Goal: Task Accomplishment & Management: Manage account settings

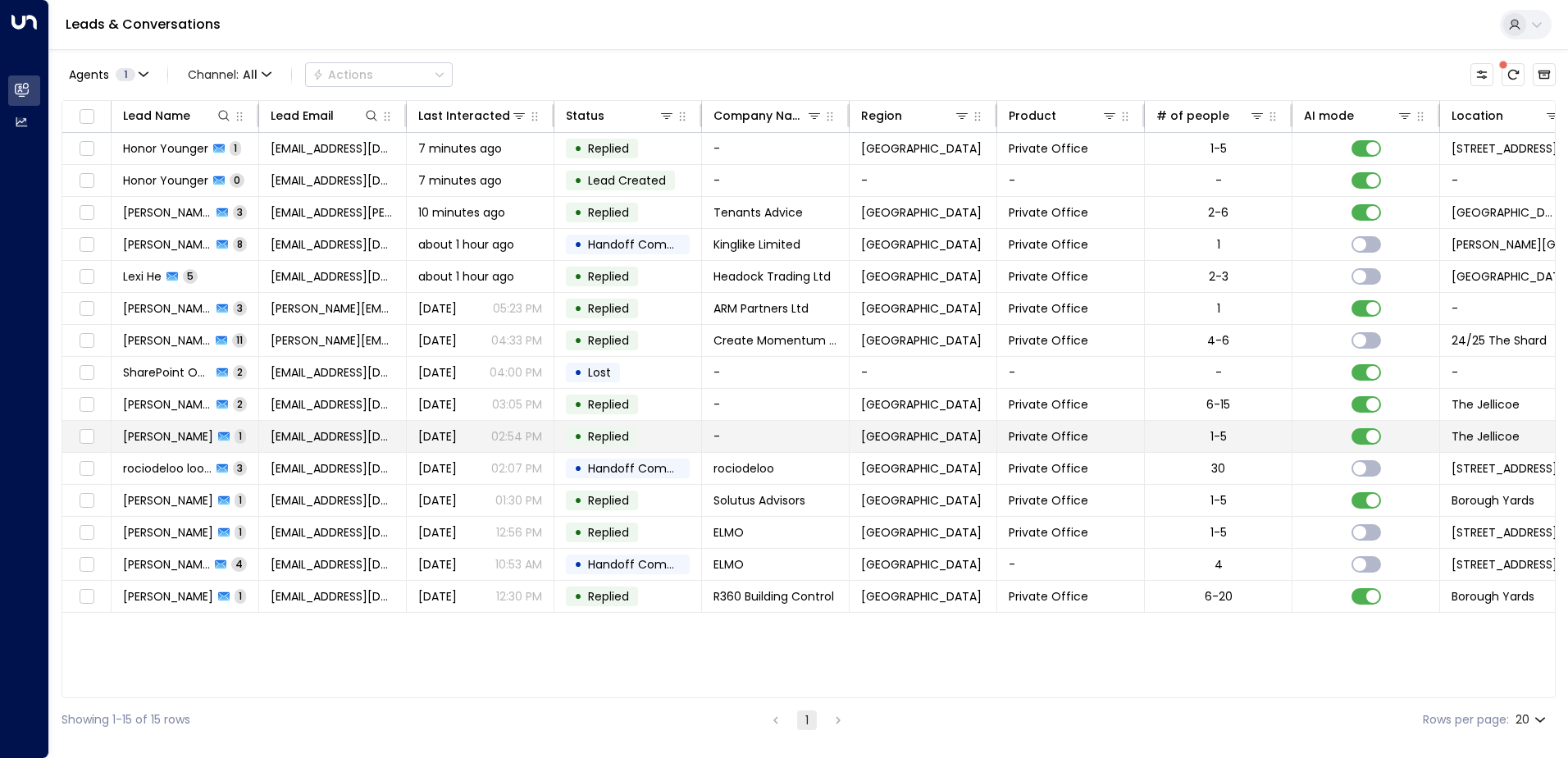
click at [165, 428] on span "[PERSON_NAME]" at bounding box center [168, 436] width 90 height 17
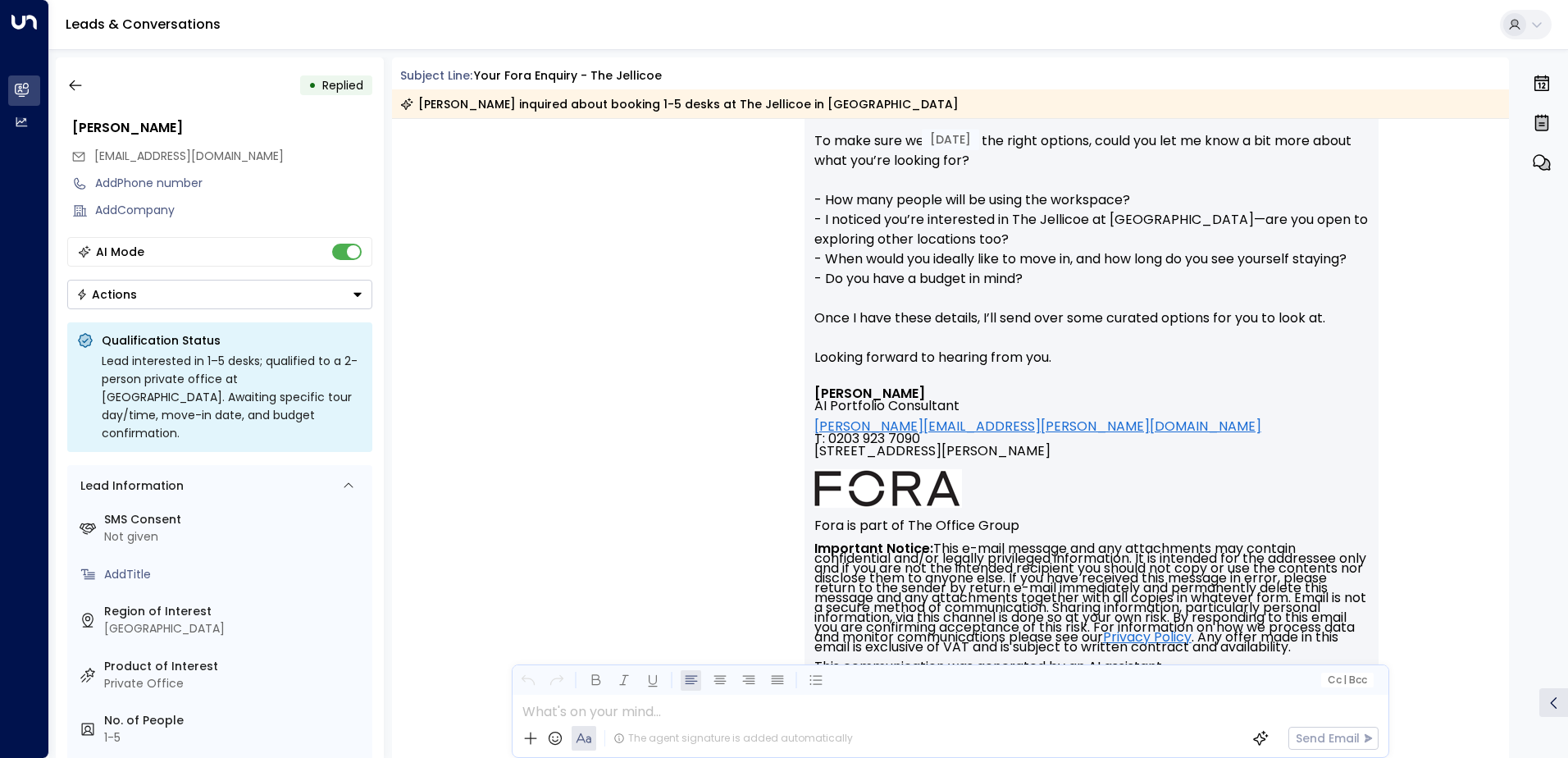
scroll to position [573, 0]
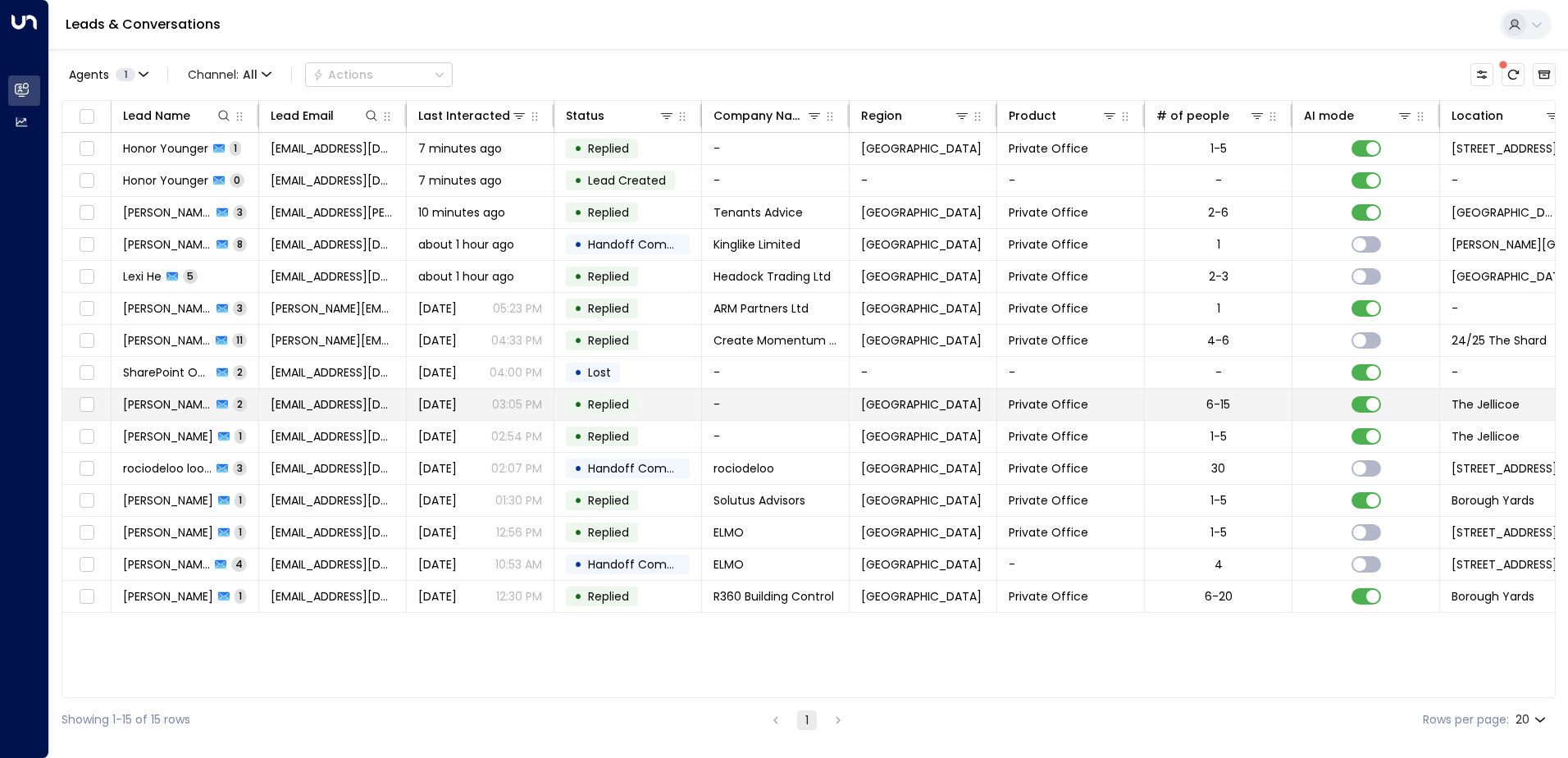
click at [175, 399] on span "[PERSON_NAME]" at bounding box center [167, 404] width 89 height 17
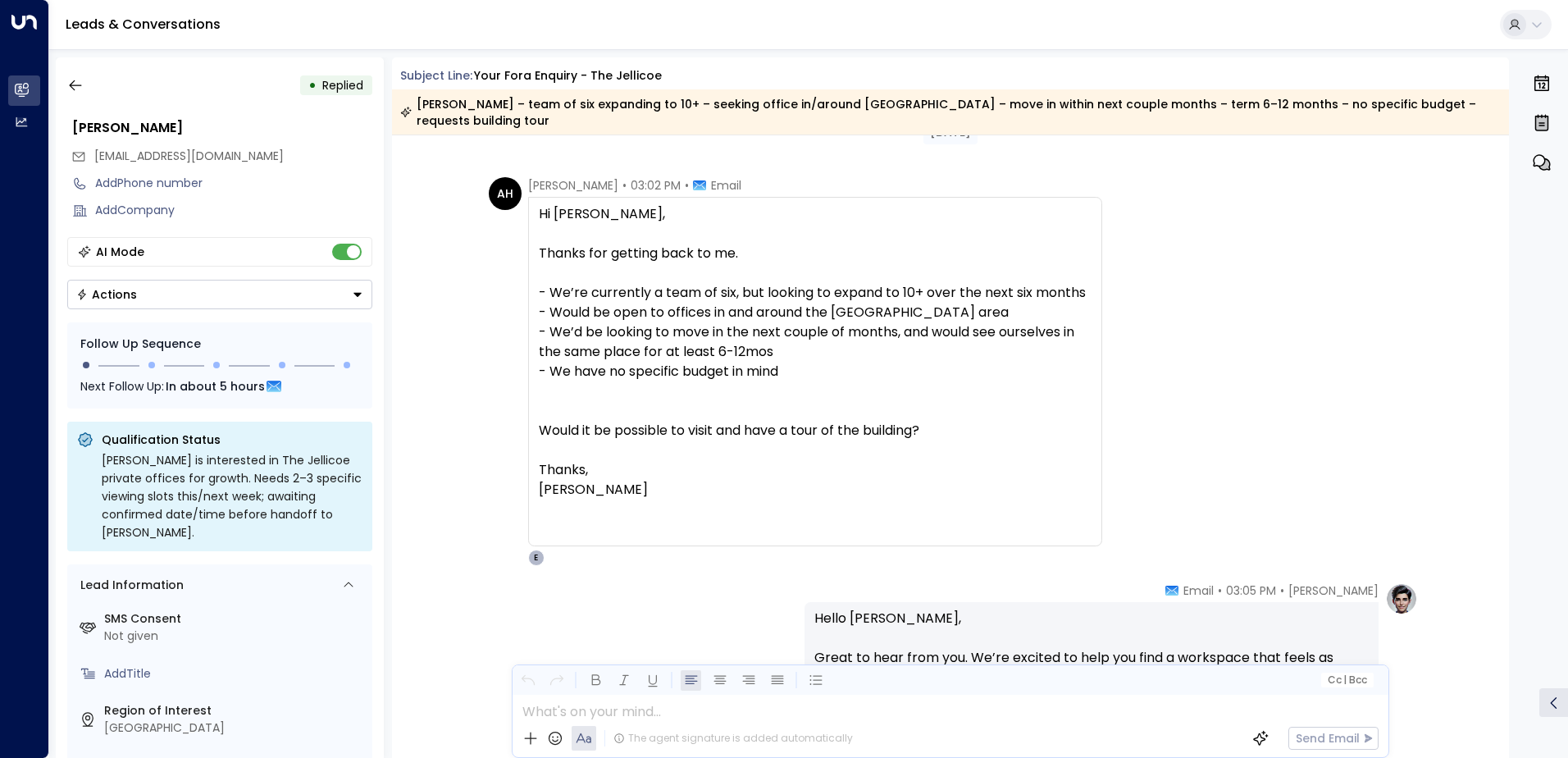
scroll to position [32, 0]
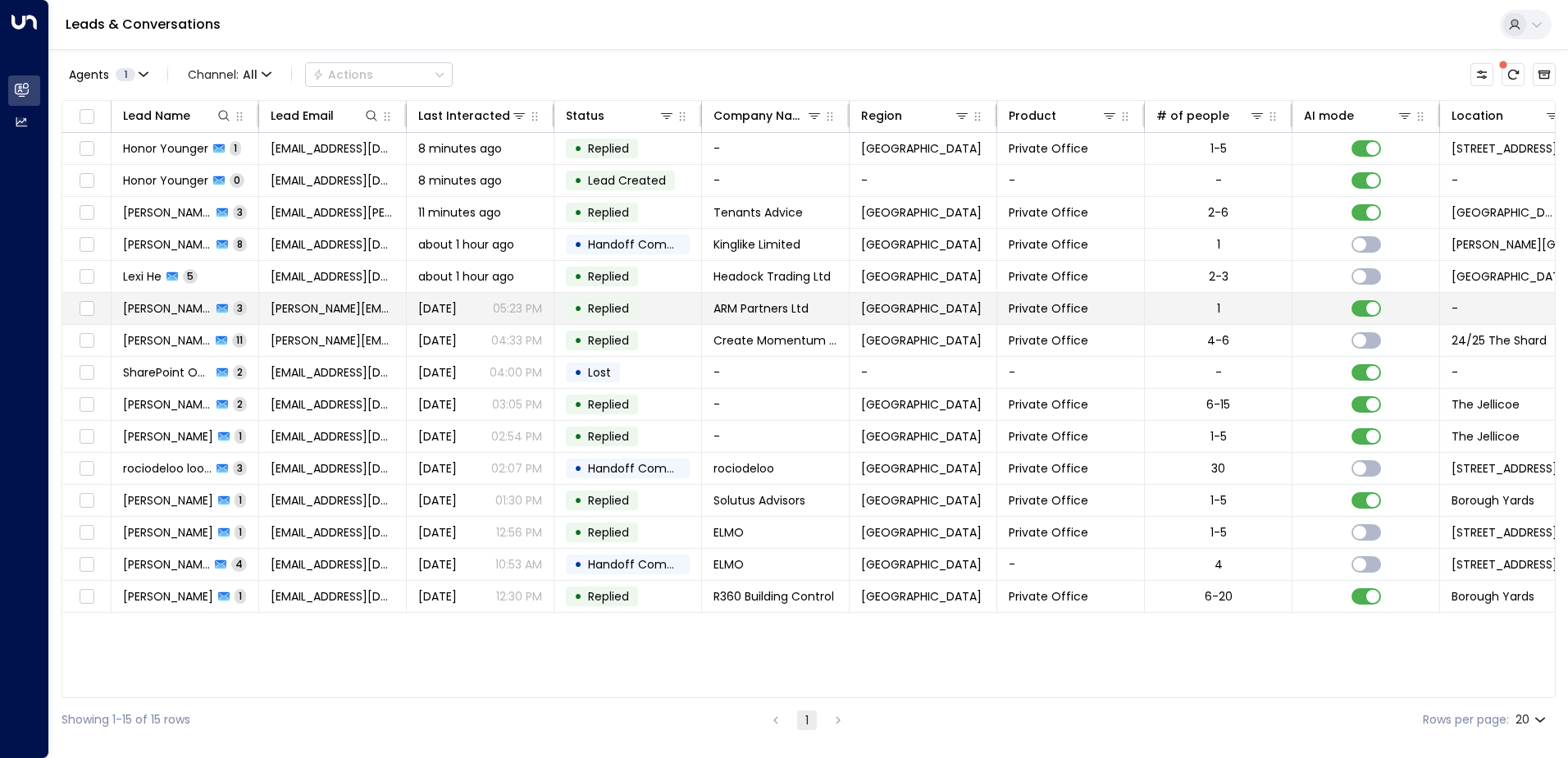
scroll to position [0, 22]
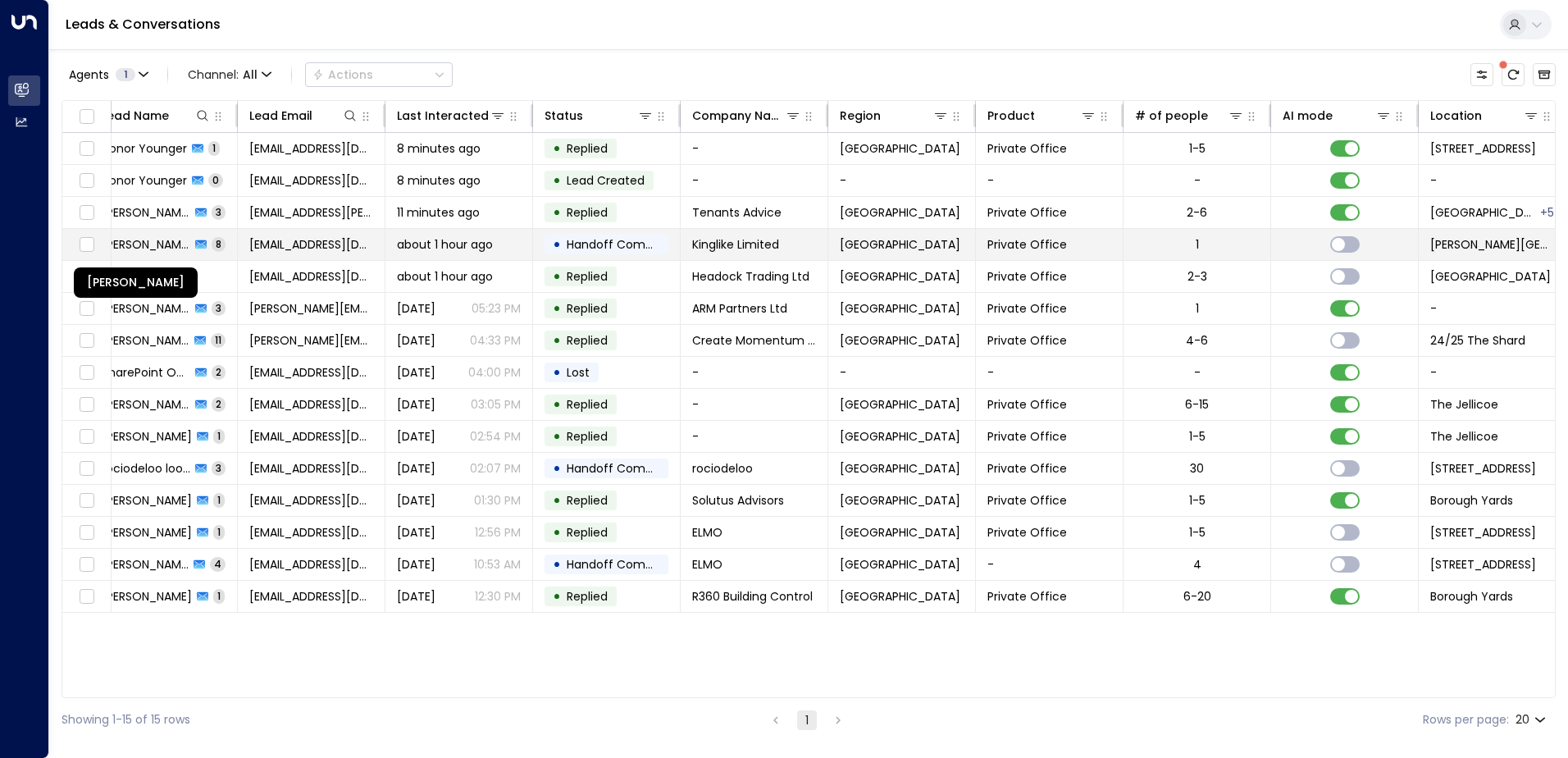
click at [162, 236] on span "[PERSON_NAME]" at bounding box center [146, 244] width 89 height 17
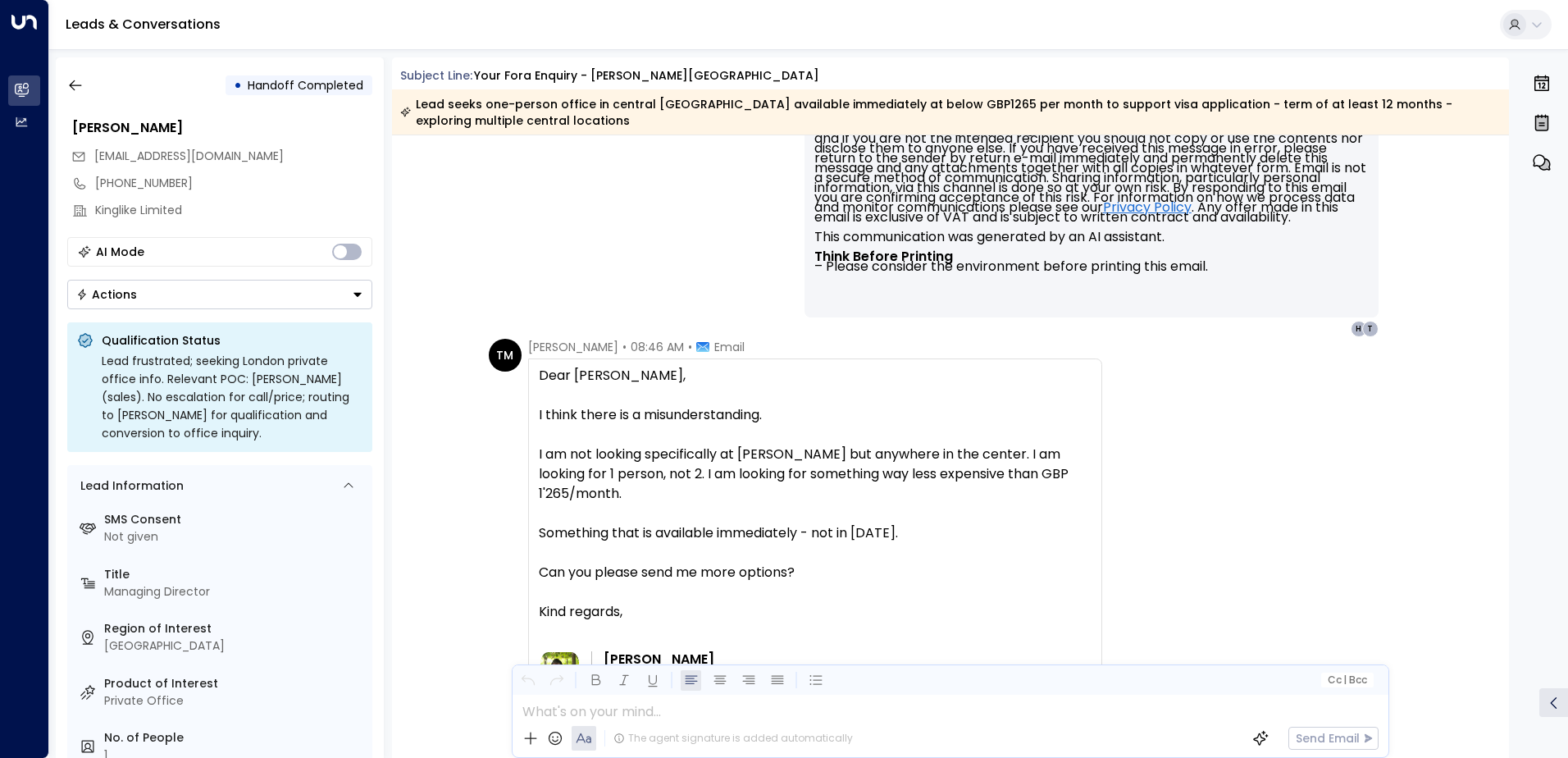
scroll to position [5025, 0]
click at [674, 415] on div "I think there is a misunderstanding." at bounding box center [815, 417] width 553 height 20
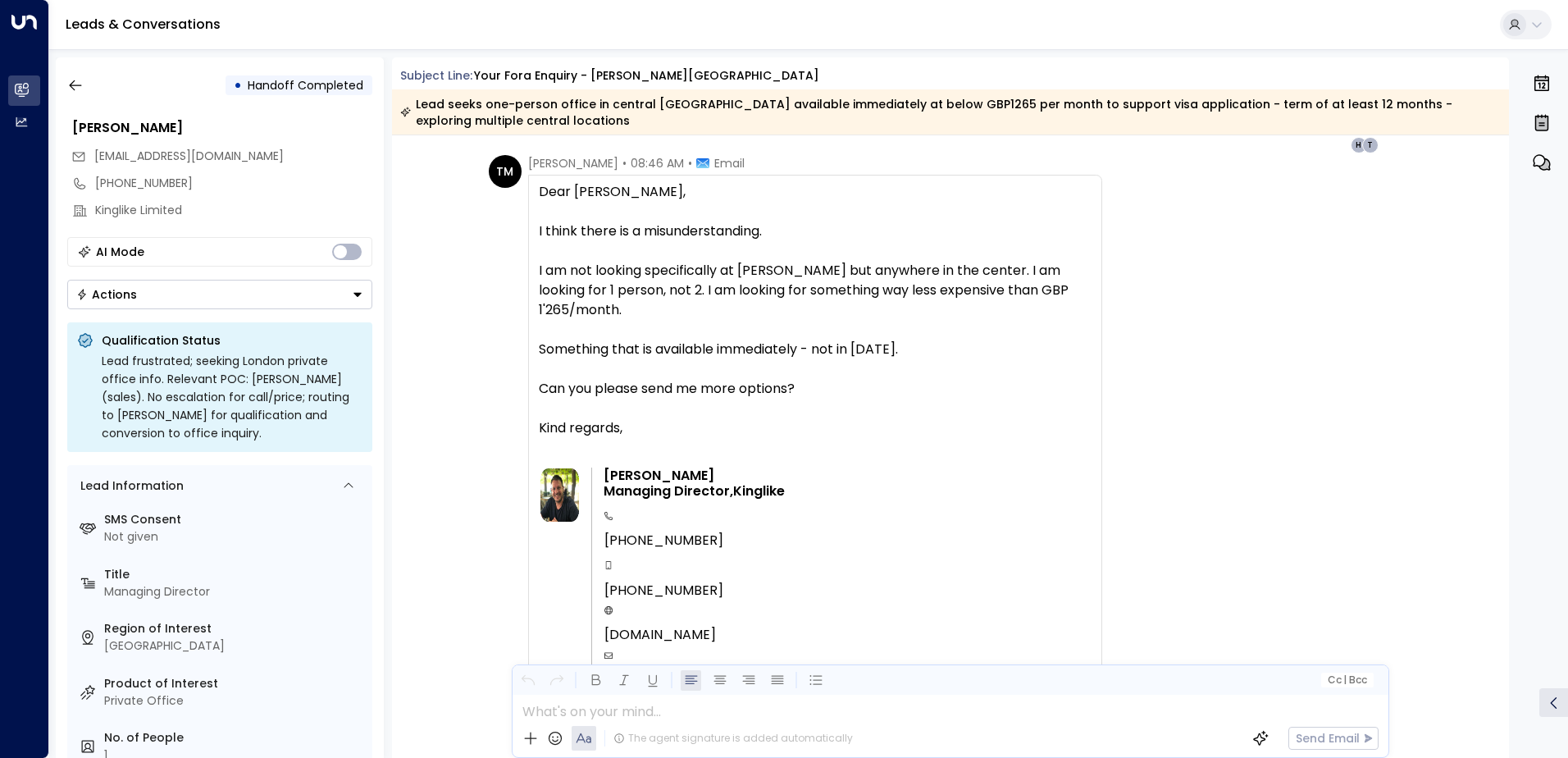
scroll to position [5211, 0]
drag, startPoint x: 645, startPoint y: 290, endPoint x: 622, endPoint y: 286, distance: 23.3
click at [622, 286] on div "I am not looking specifically at [PERSON_NAME] but anywhere in the center. I am…" at bounding box center [815, 290] width 553 height 59
drag, startPoint x: 622, startPoint y: 286, endPoint x: 752, endPoint y: 382, distance: 161.6
click at [752, 382] on div "Can you please send me more options?" at bounding box center [815, 388] width 553 height 20
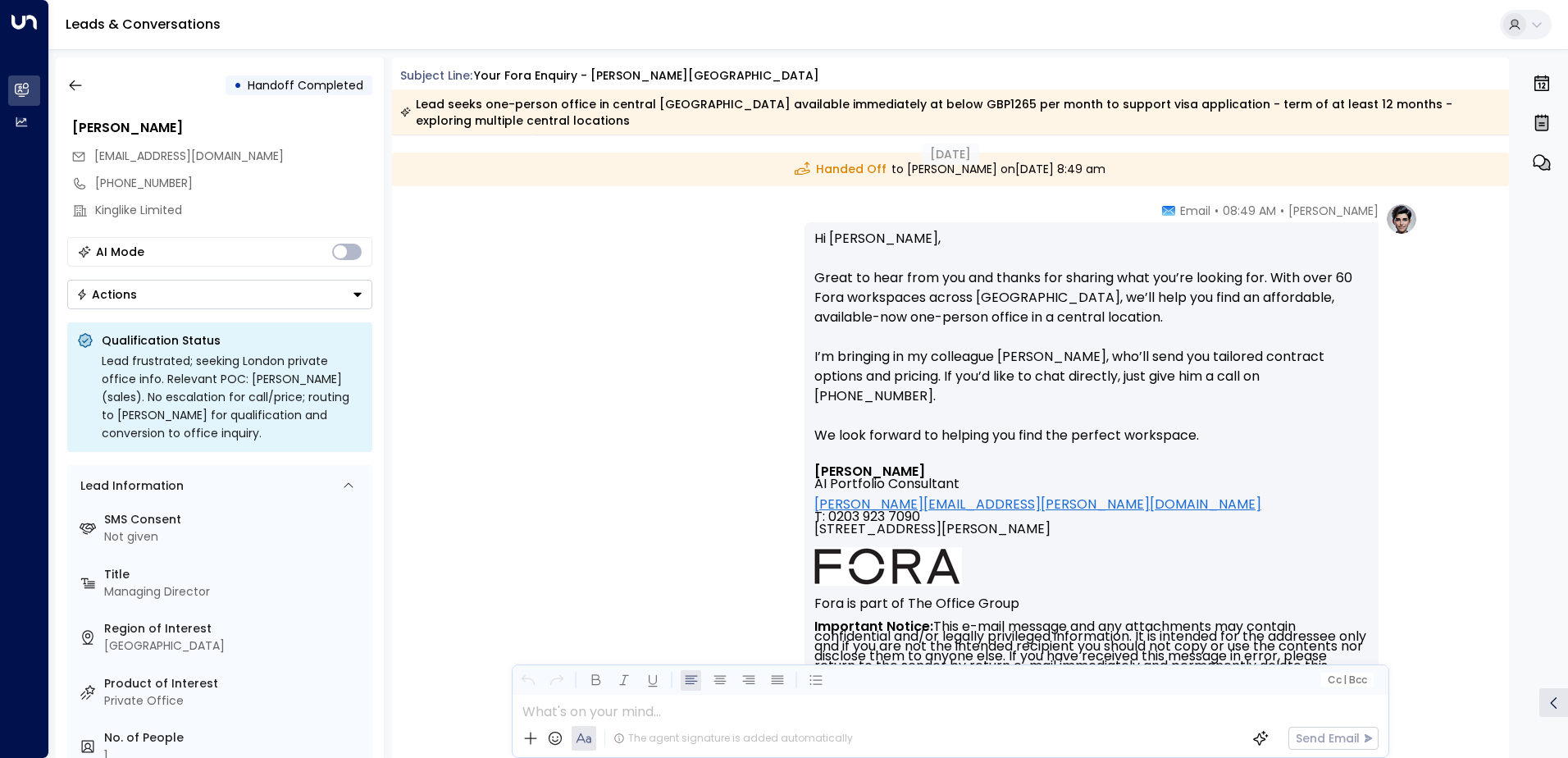
scroll to position [5964, 0]
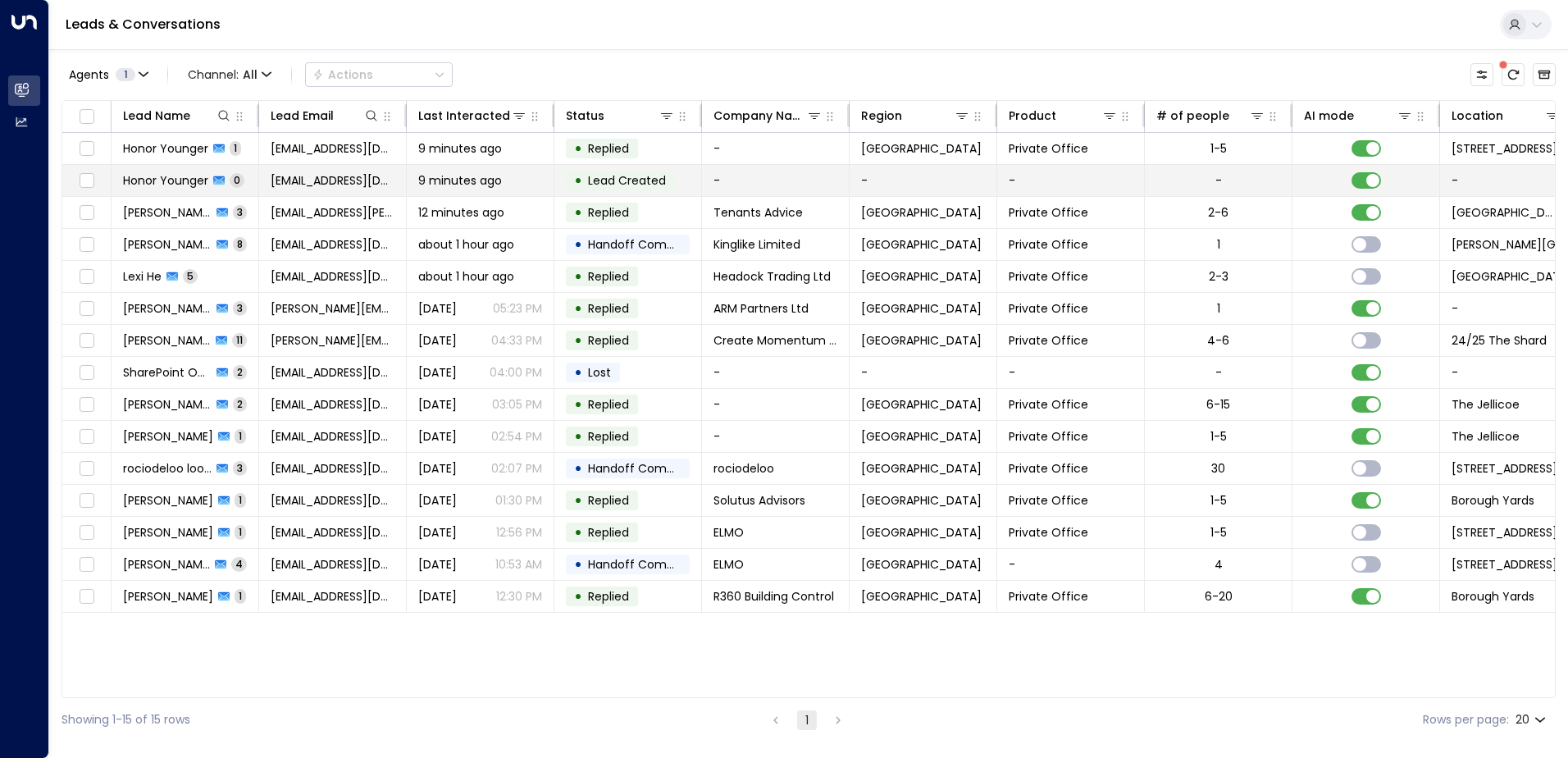
click at [173, 170] on td "Honor Younger 0" at bounding box center [185, 181] width 148 height 31
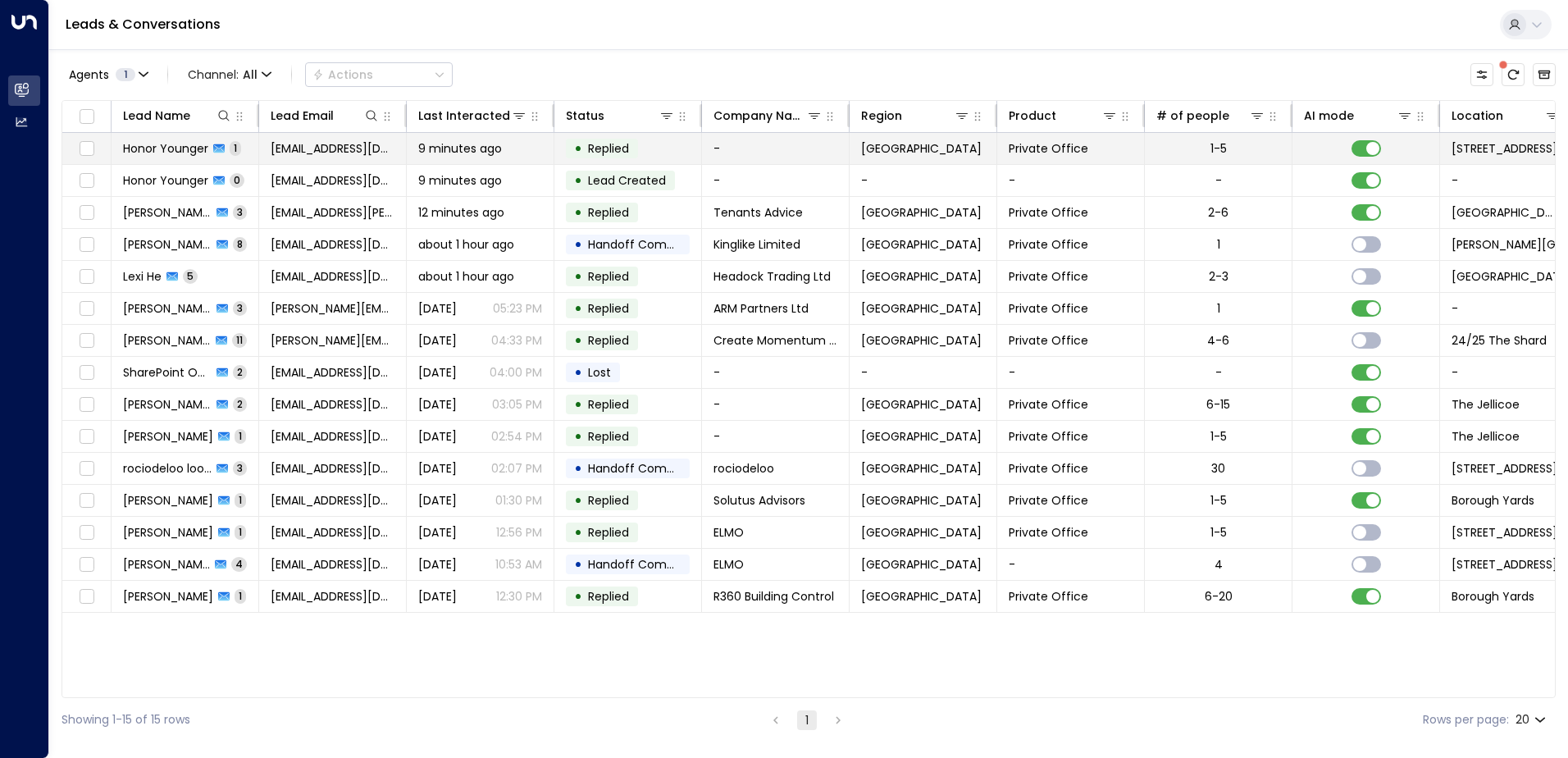
click at [147, 150] on span "Honor Younger" at bounding box center [165, 148] width 85 height 17
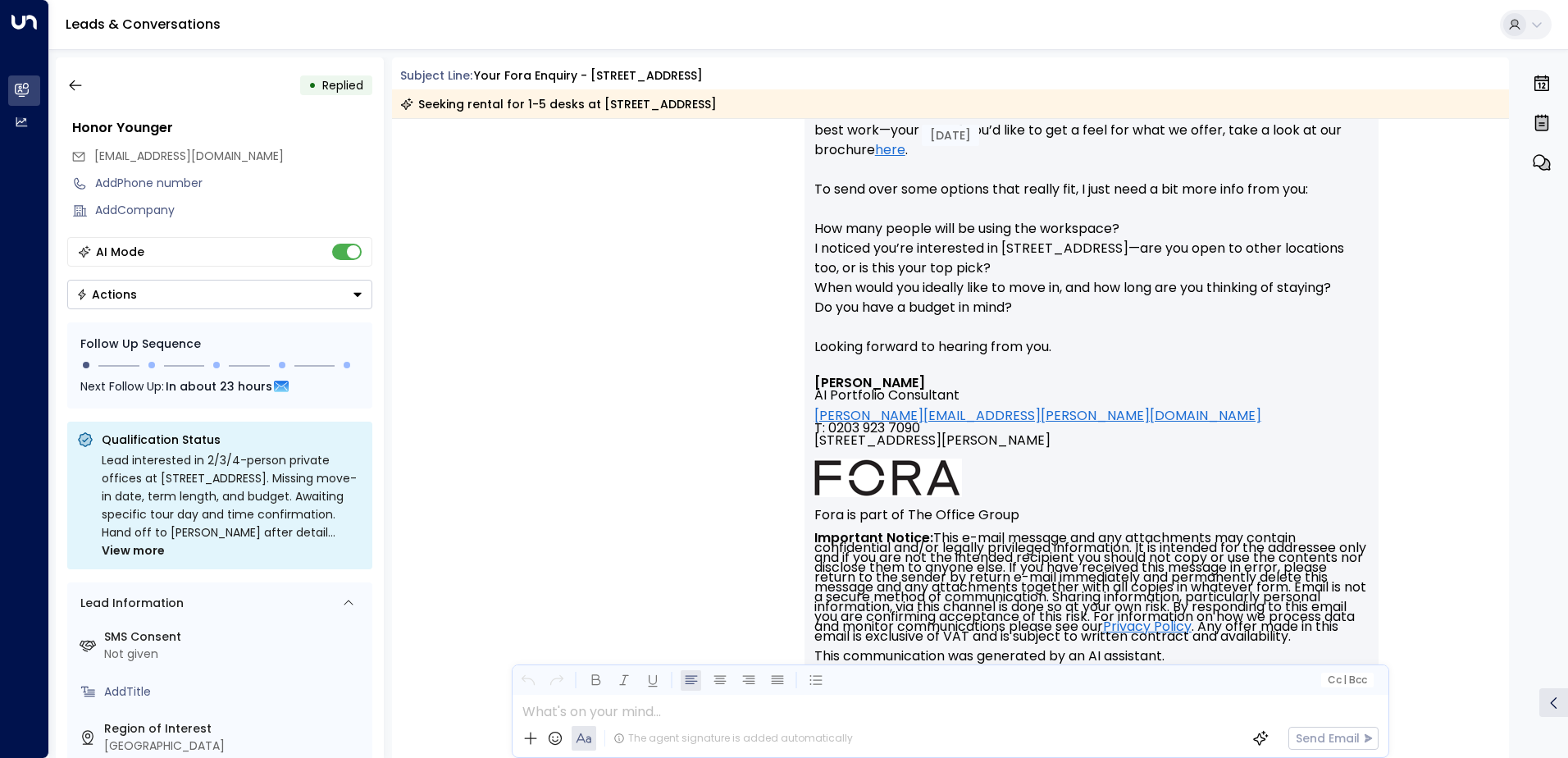
scroll to position [650, 0]
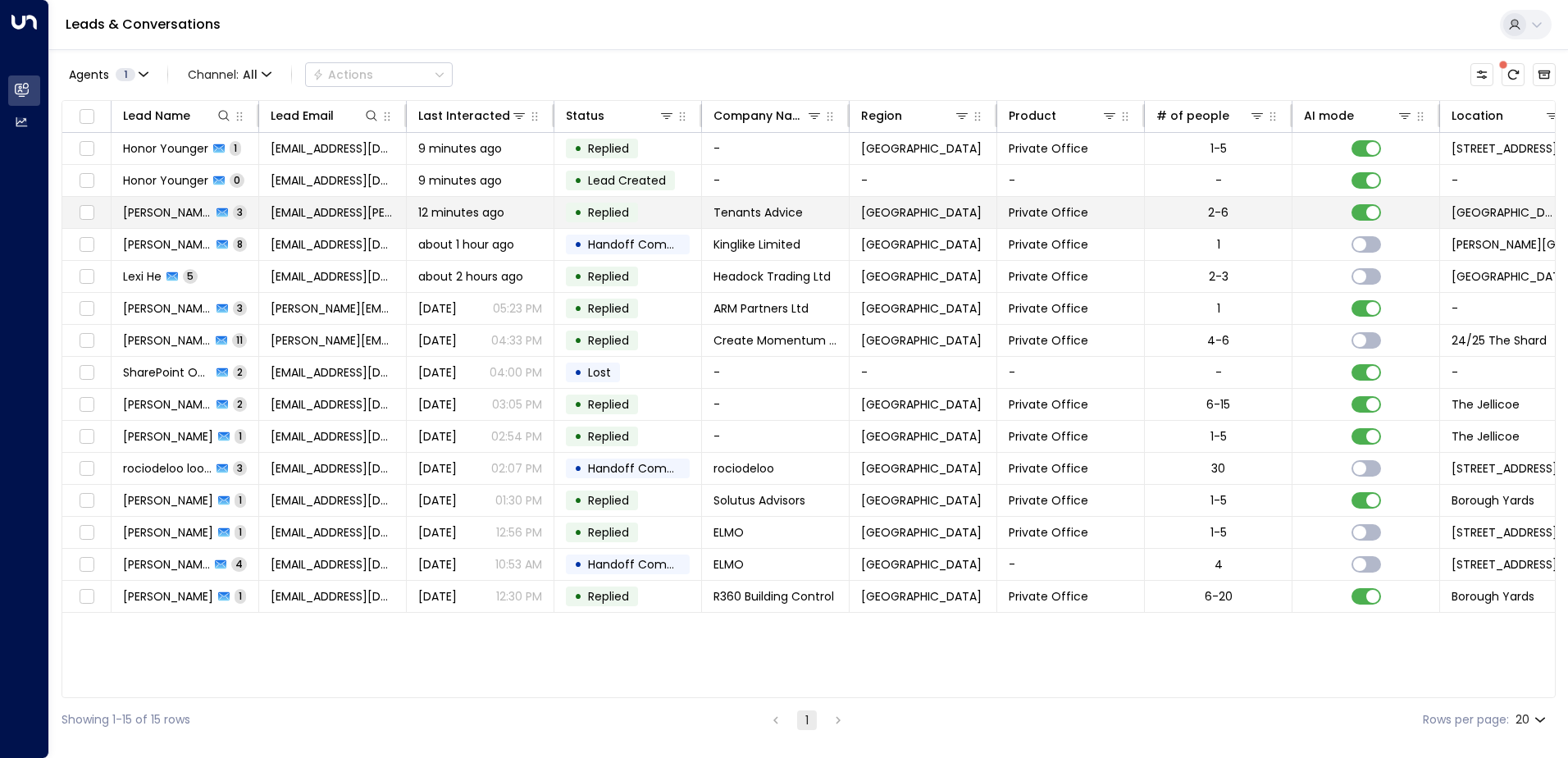
click at [182, 218] on span "[PERSON_NAME]" at bounding box center [167, 212] width 89 height 17
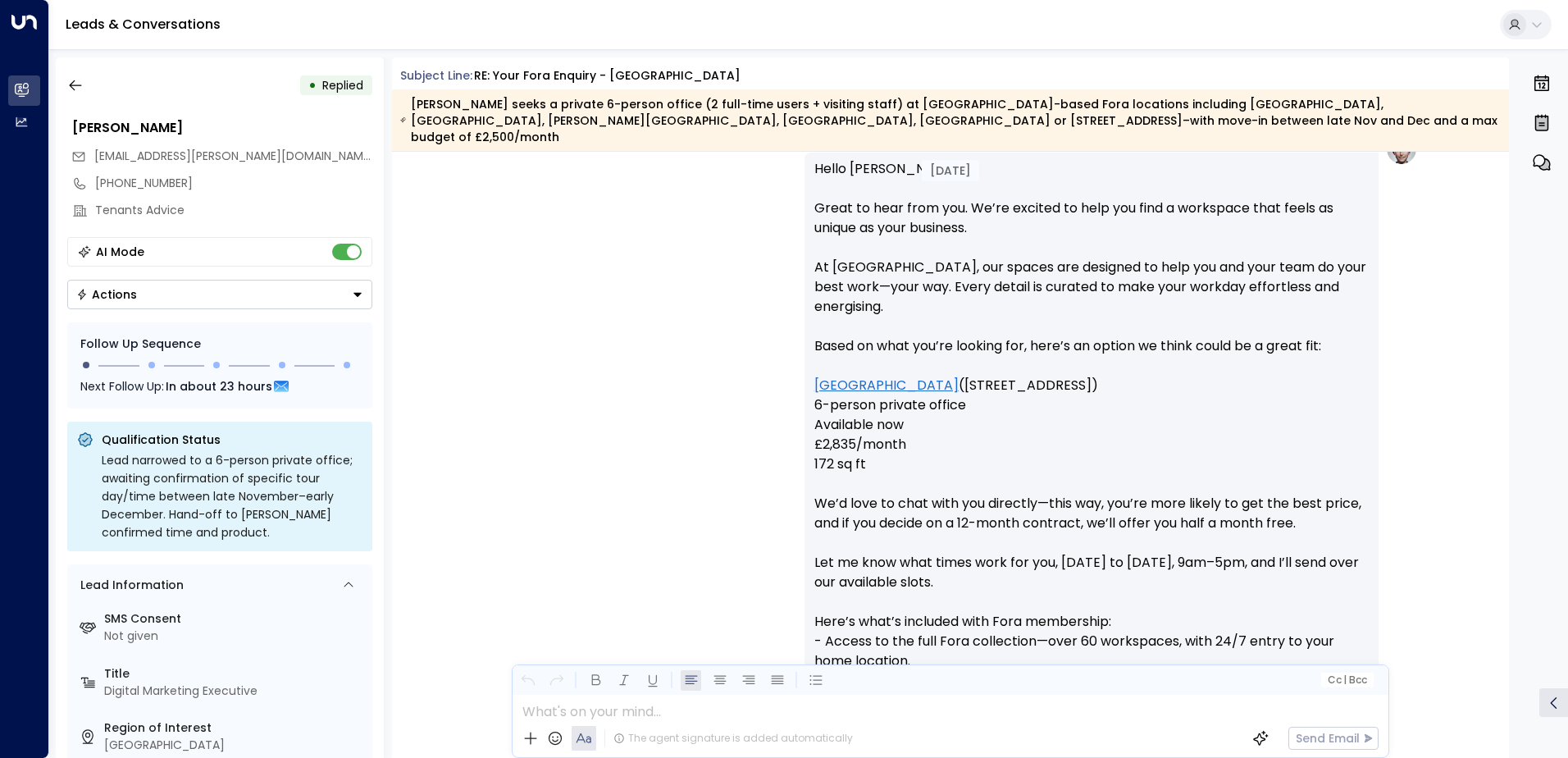
scroll to position [2051, 0]
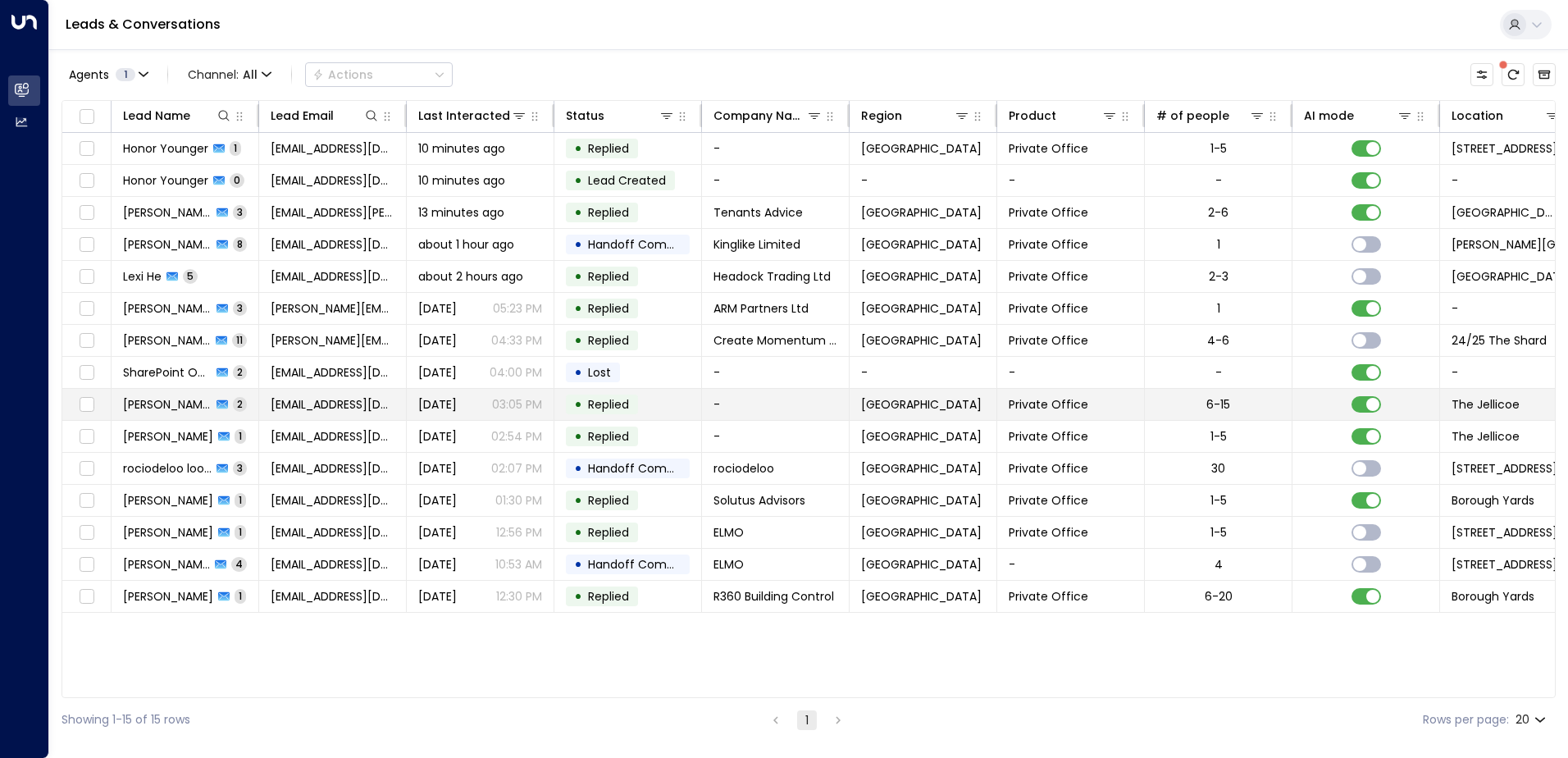
click at [175, 400] on span "[PERSON_NAME]" at bounding box center [167, 404] width 89 height 17
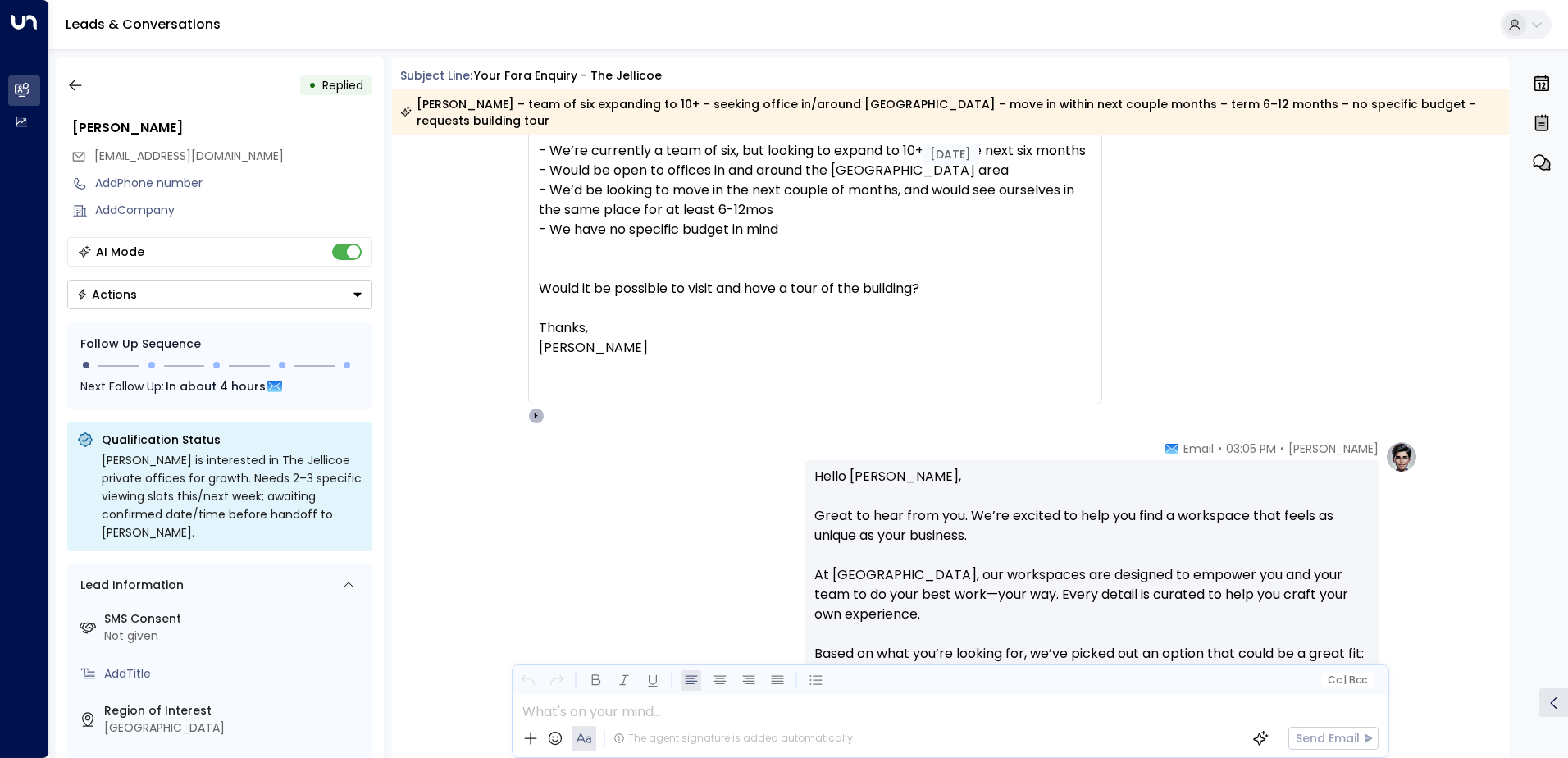
scroll to position [178, 0]
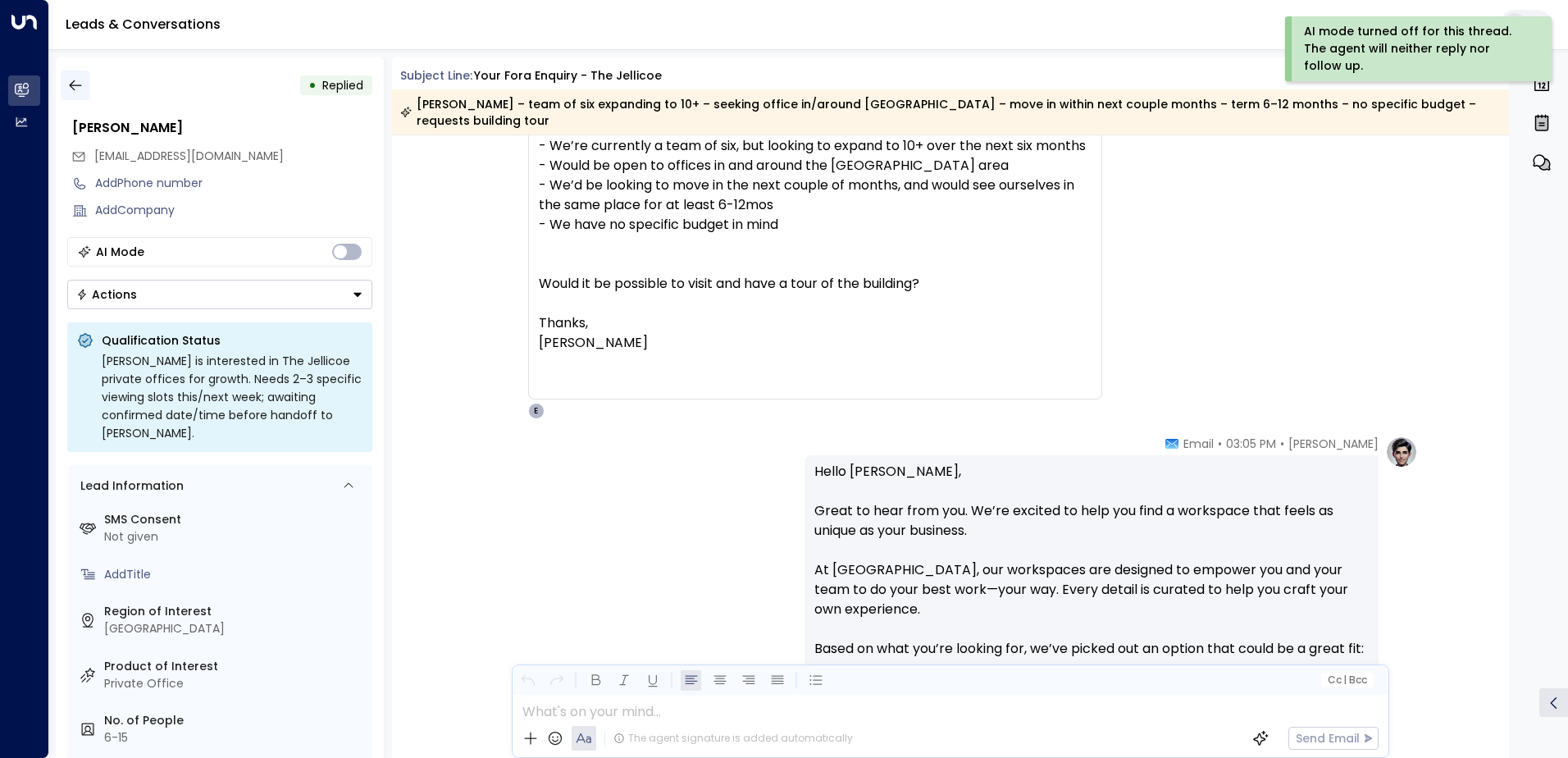
click at [73, 81] on icon "button" at bounding box center [74, 85] width 13 height 11
